Goal: Share content: Share content

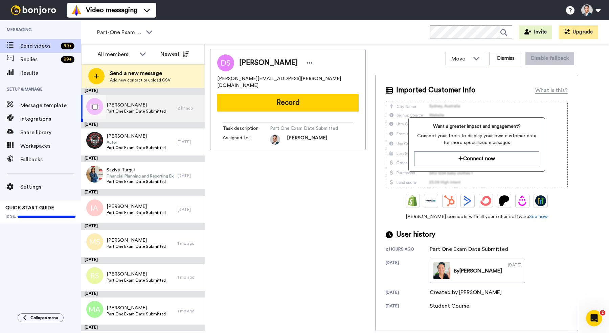
click at [179, 109] on div "2 hr ago" at bounding box center [190, 108] width 24 height 5
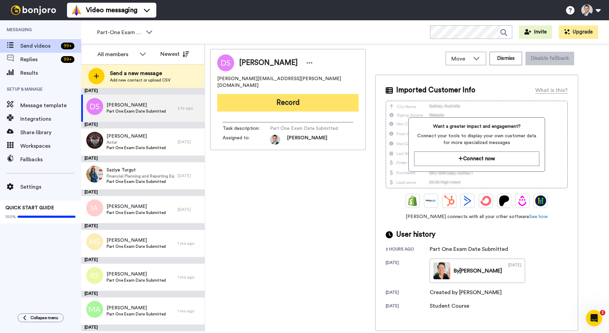
click at [253, 96] on button "Record" at bounding box center [287, 103] width 141 height 18
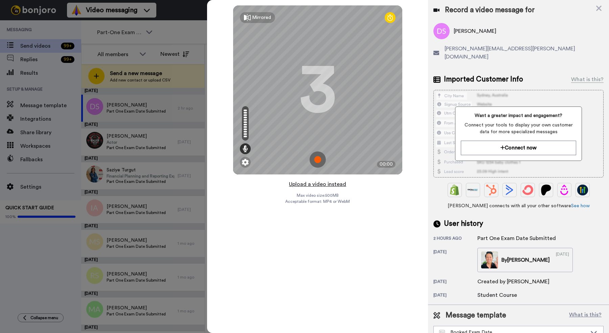
click at [299, 183] on button "Upload a video instead" at bounding box center [317, 184] width 61 height 9
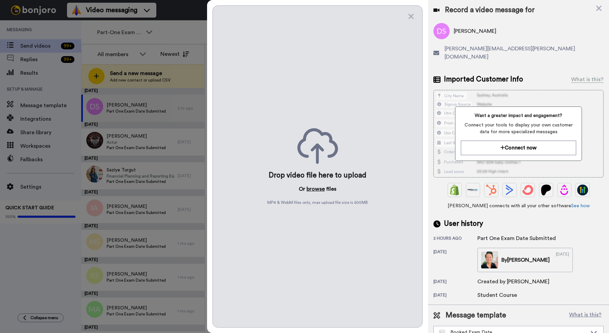
click at [315, 187] on button "browse" at bounding box center [316, 189] width 18 height 8
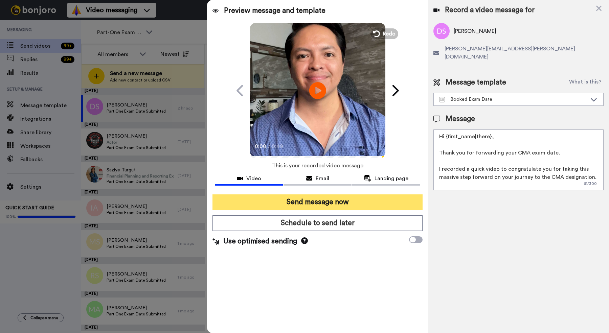
click at [271, 202] on button "Send message now" at bounding box center [318, 203] width 210 height 16
